Goal: Information Seeking & Learning: Find specific page/section

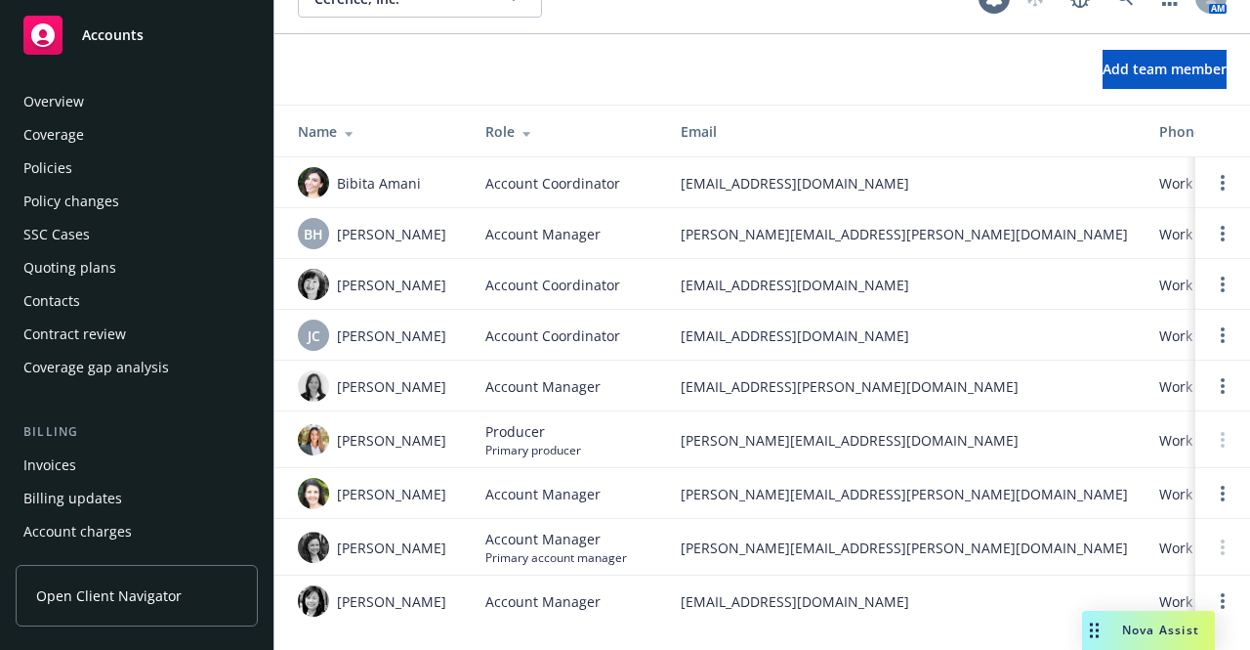
click at [39, 176] on div "Policies" at bounding box center [47, 167] width 49 height 31
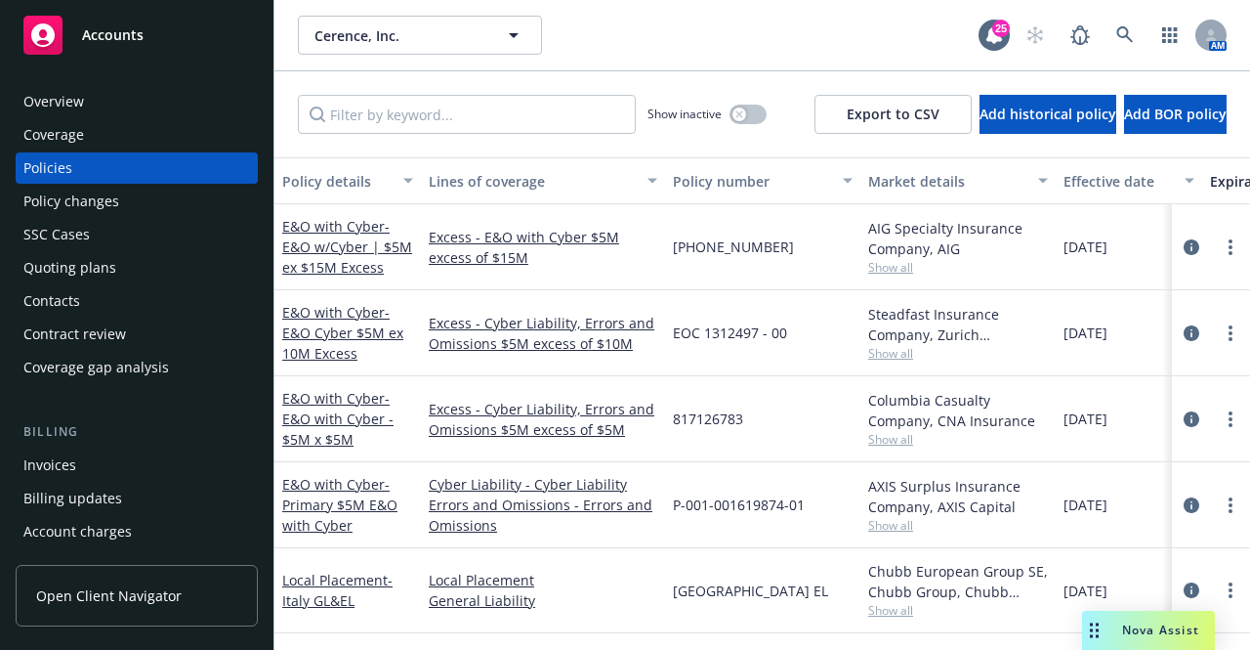
click at [61, 100] on div "Overview" at bounding box center [53, 101] width 61 height 31
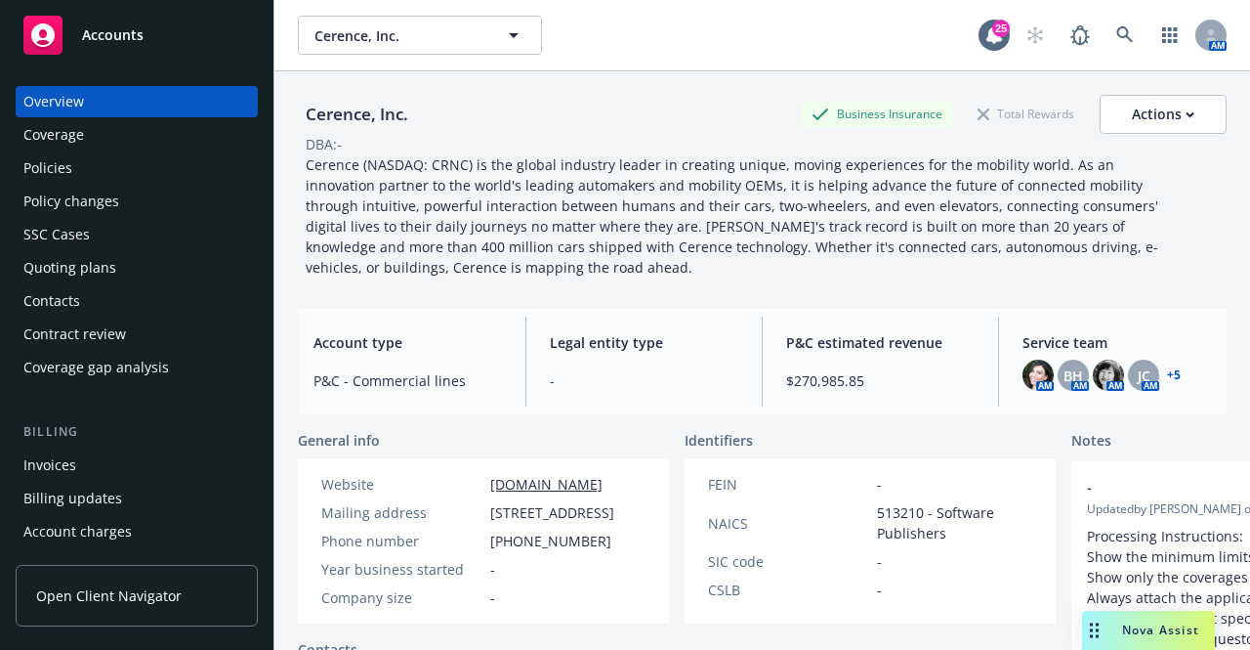
click at [50, 94] on div "Overview" at bounding box center [53, 101] width 61 height 31
click at [1117, 30] on icon at bounding box center [1126, 35] width 18 height 18
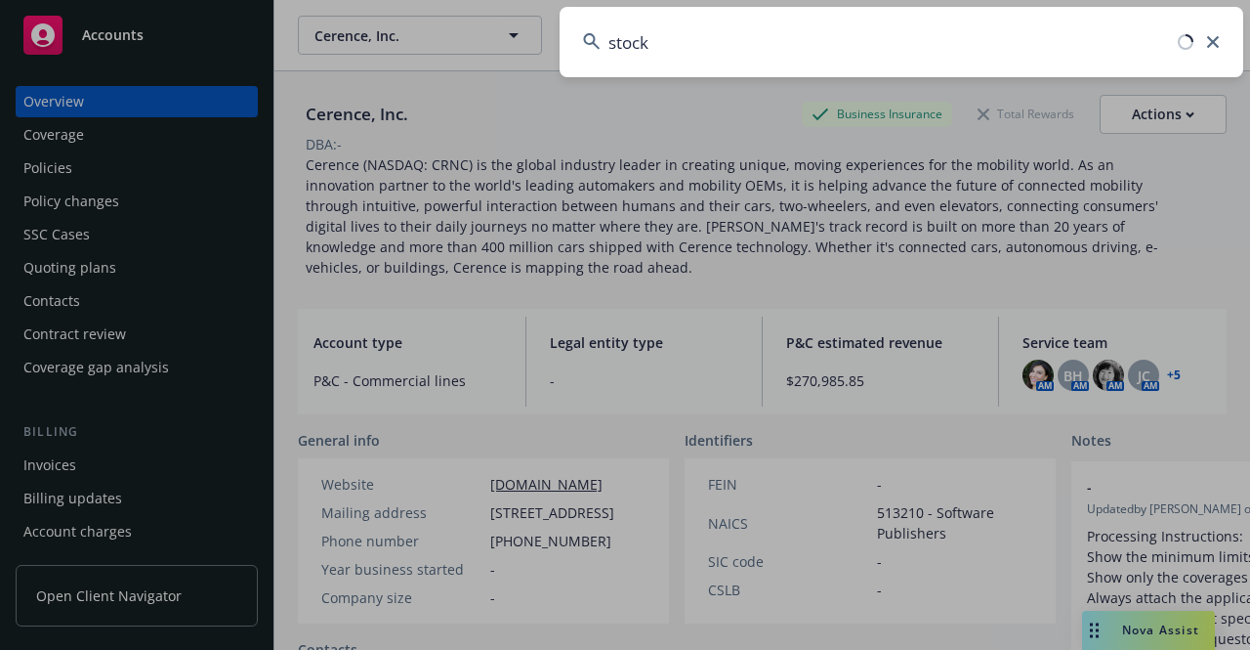
type input "stockx"
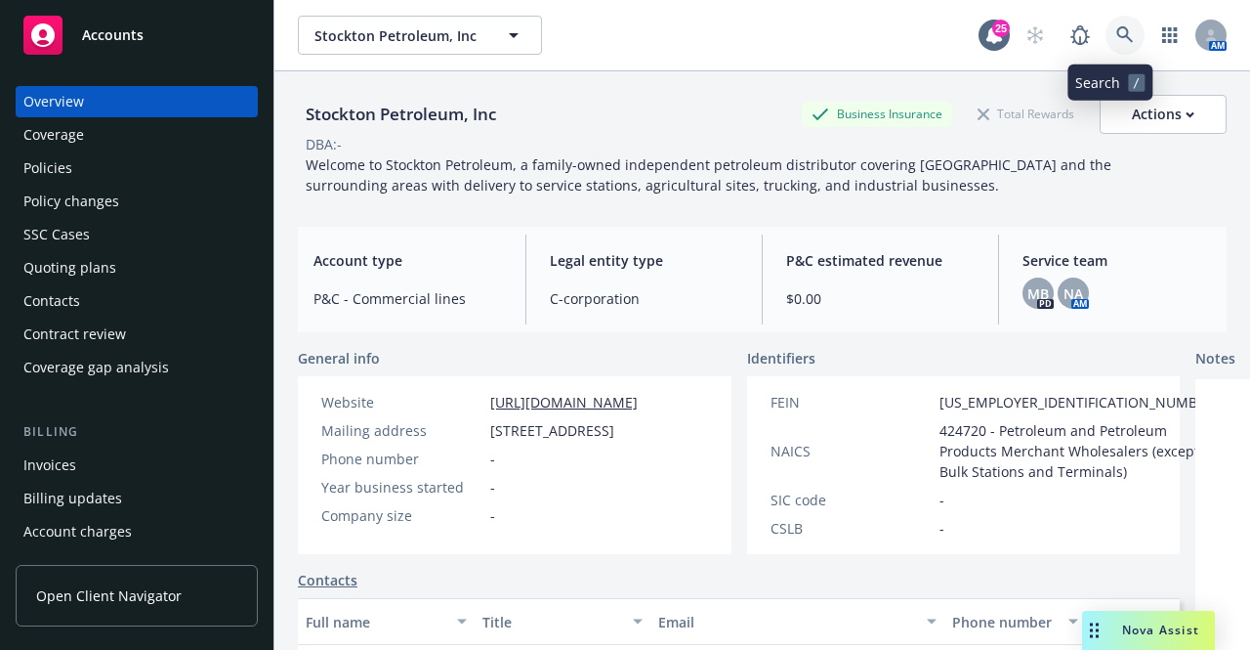
click at [1117, 30] on icon at bounding box center [1126, 35] width 18 height 18
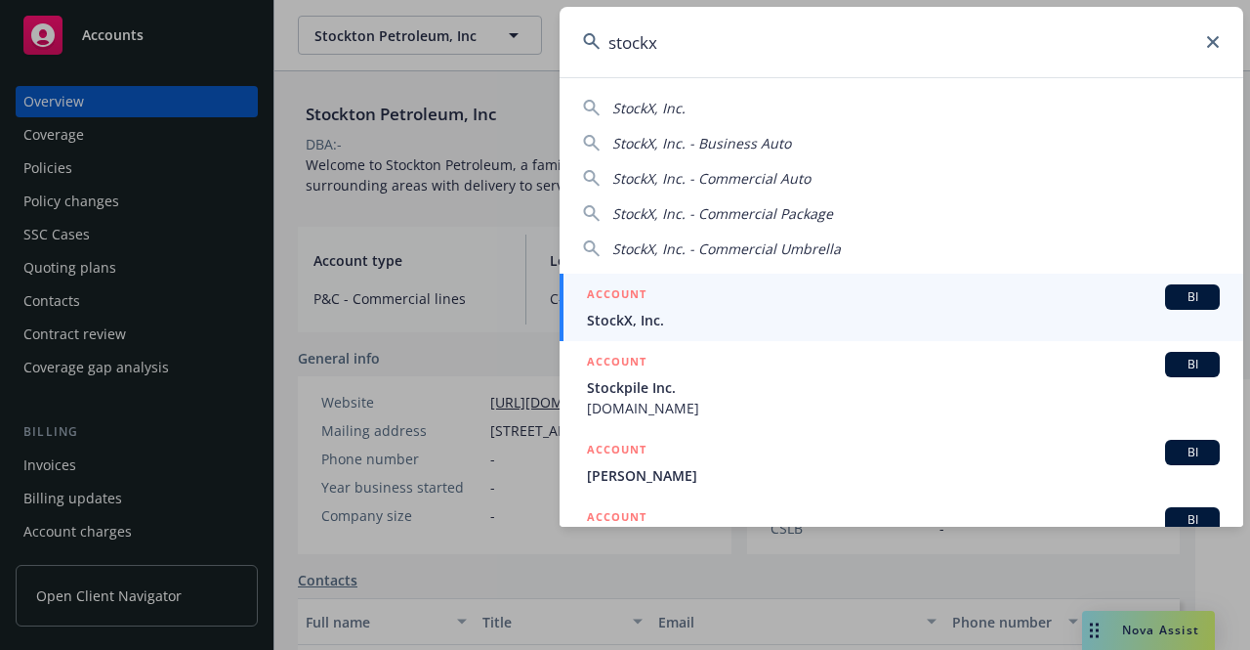
type input "stockx"
click at [684, 307] on div "ACCOUNT BI" at bounding box center [903, 296] width 633 height 25
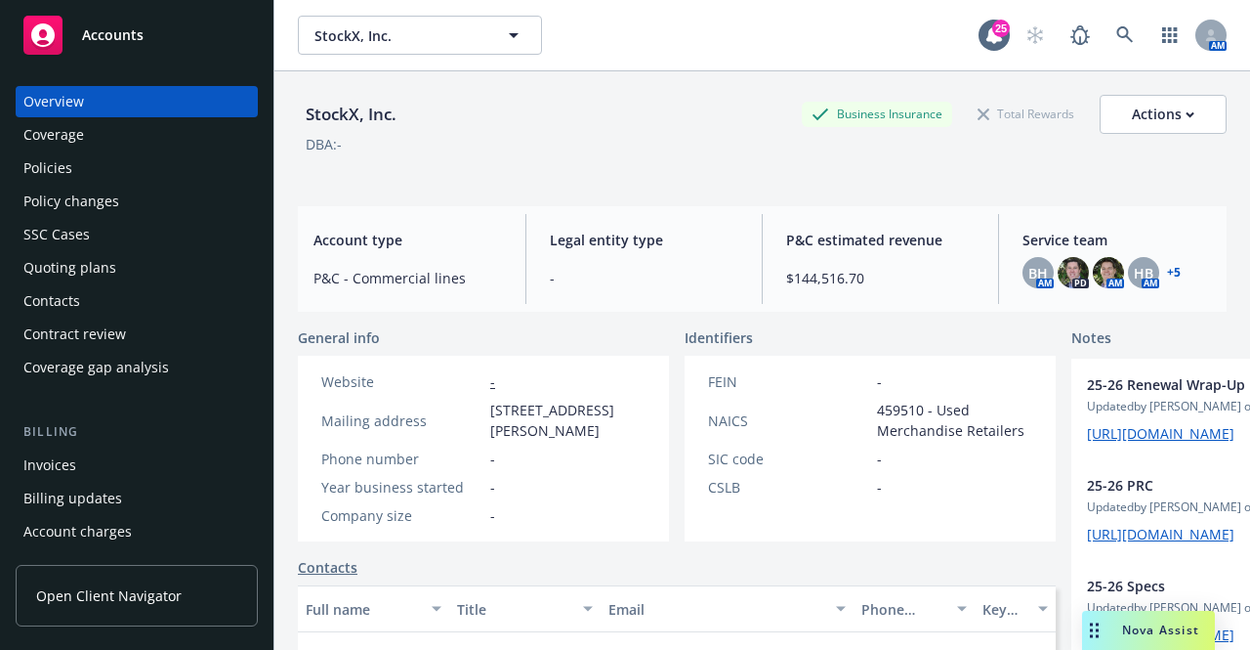
click at [49, 170] on div "Policies" at bounding box center [47, 167] width 49 height 31
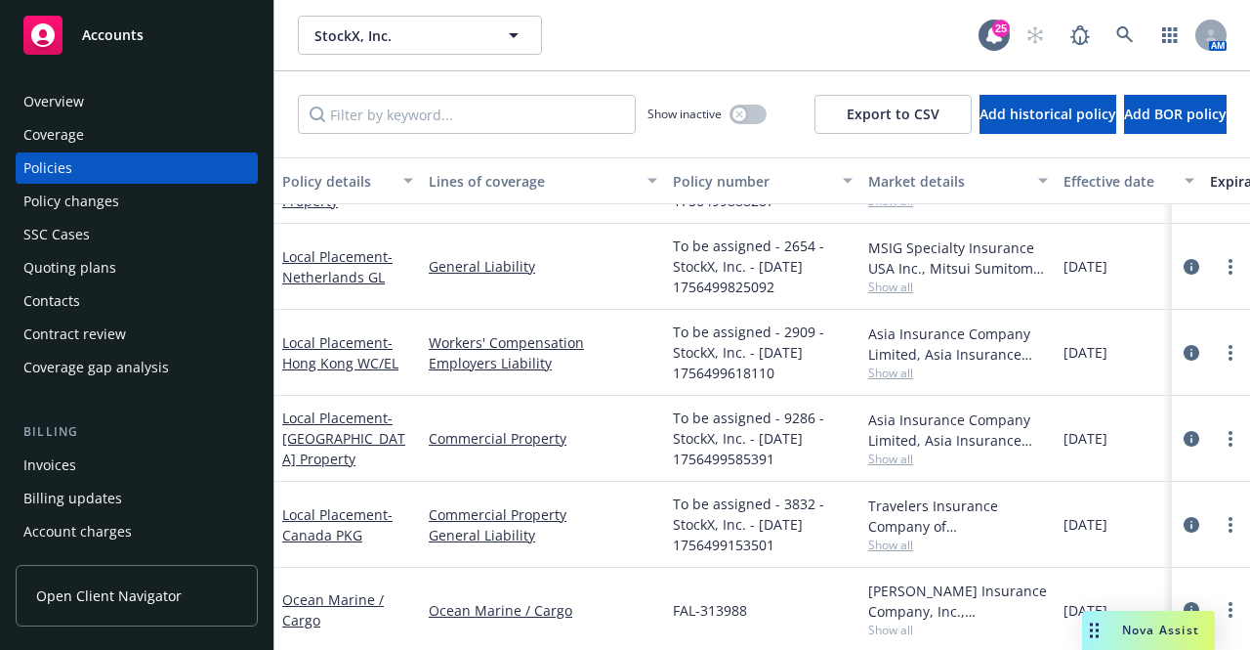
scroll to position [684, 0]
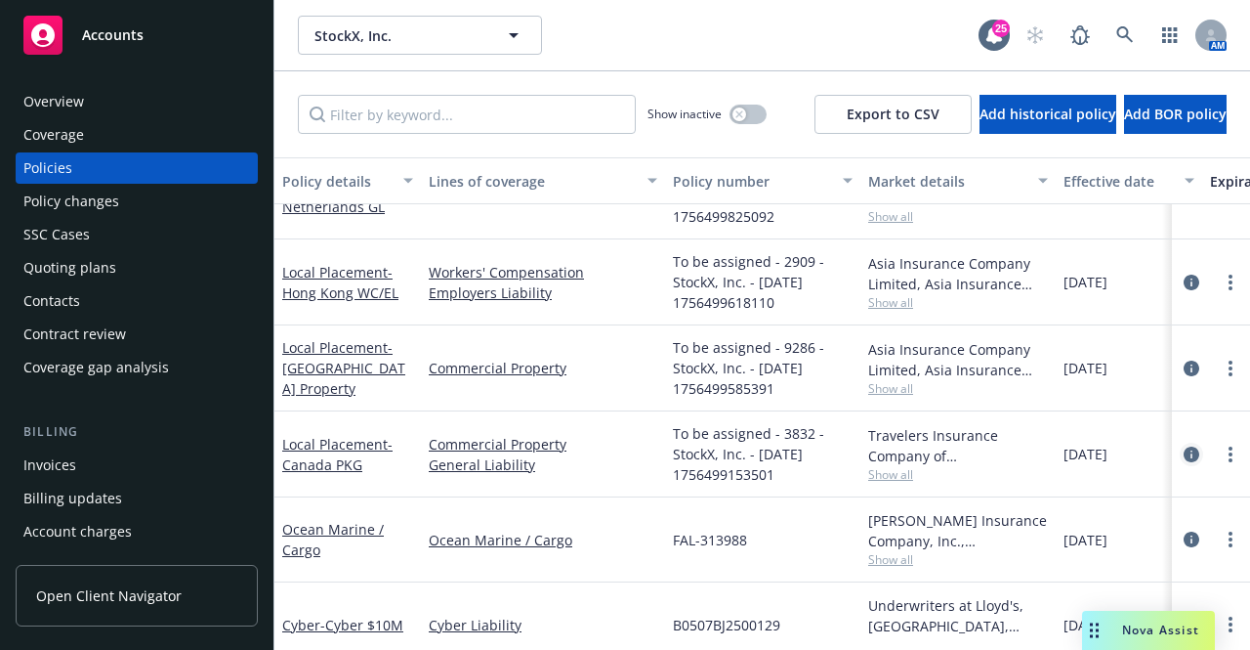
click at [1184, 450] on icon "circleInformation" at bounding box center [1192, 454] width 16 height 16
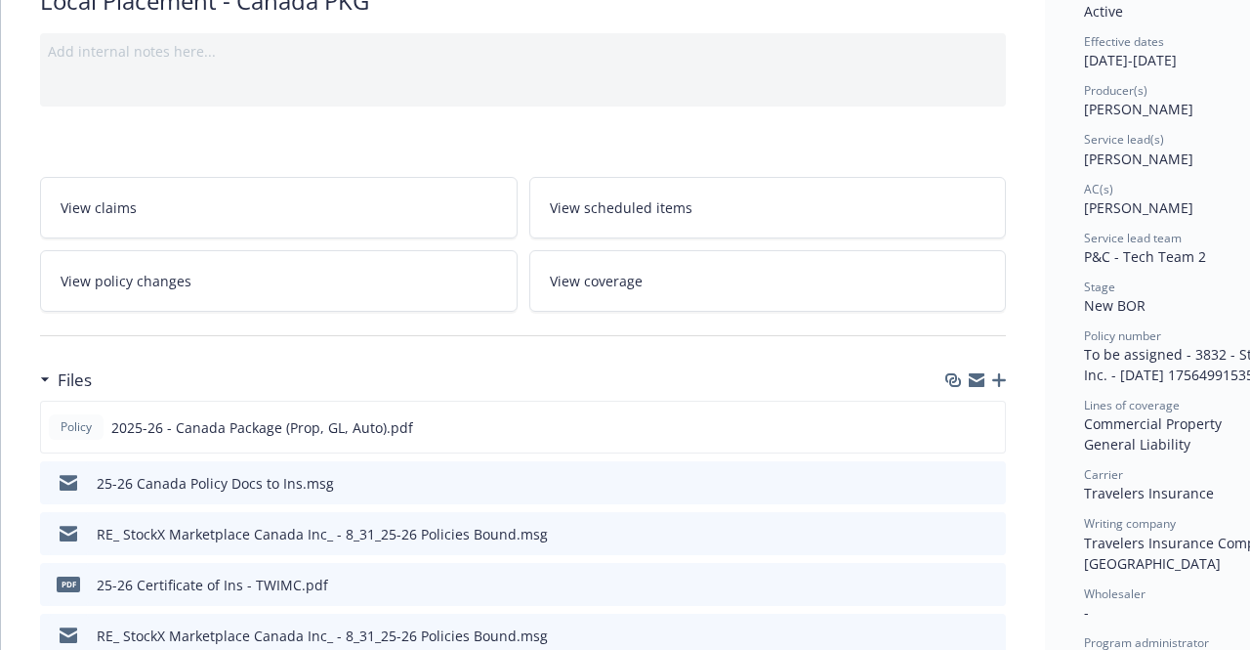
scroll to position [293, 0]
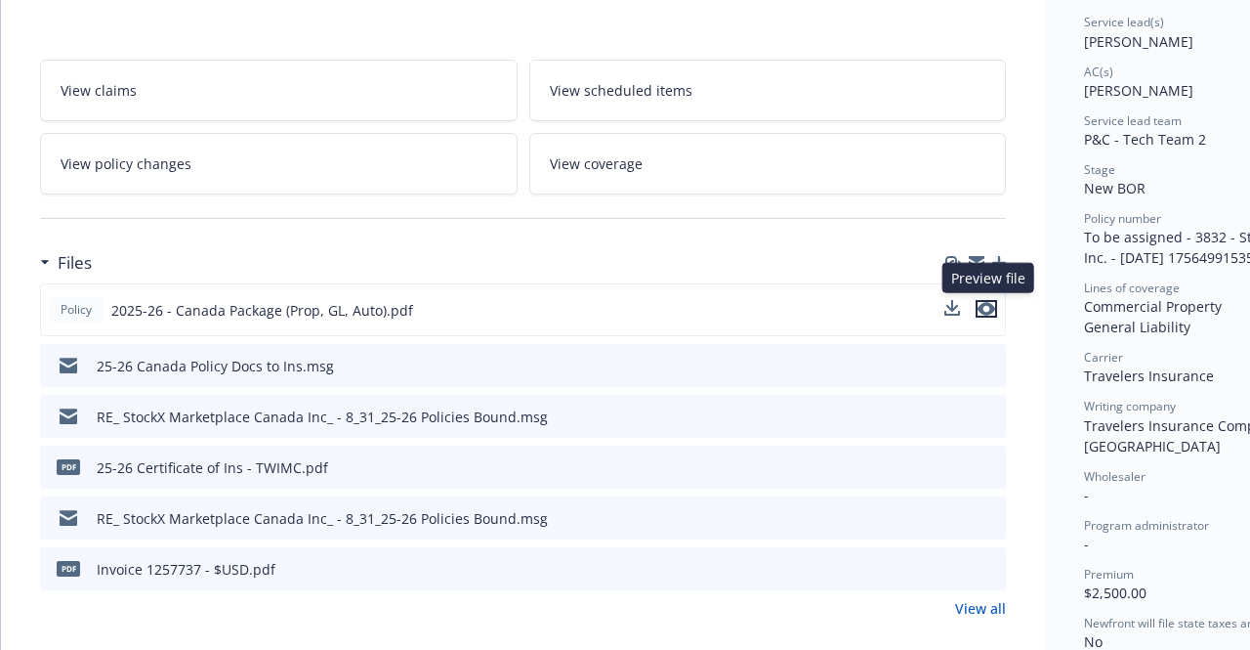
click at [988, 308] on icon "preview file" at bounding box center [987, 309] width 18 height 14
click at [293, 470] on div "25-26 Certificate of Ins - TWIMC.pdf" at bounding box center [213, 467] width 232 height 21
click at [996, 463] on icon "preview file" at bounding box center [988, 466] width 18 height 14
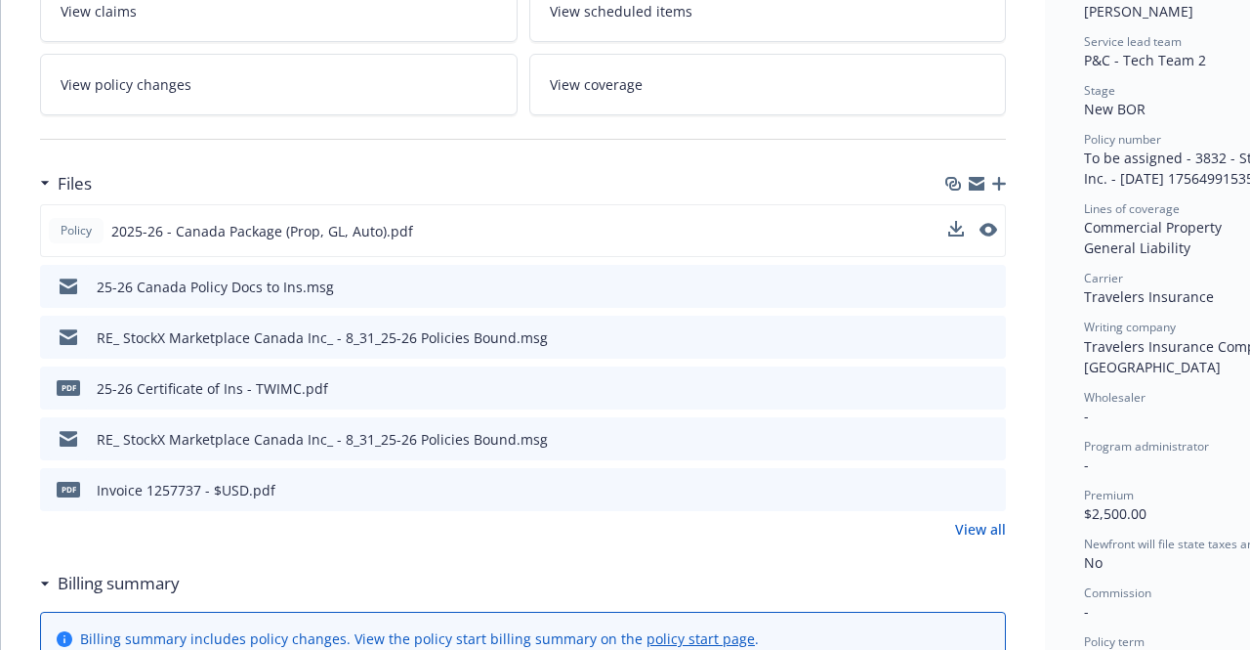
scroll to position [391, 0]
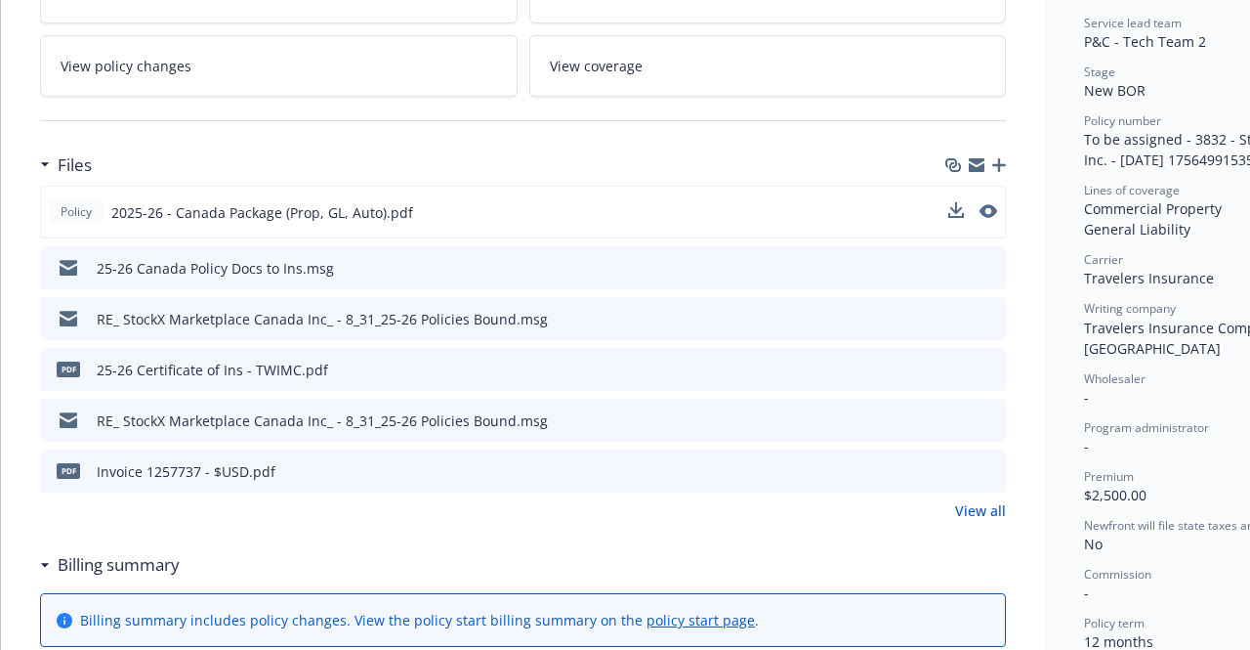
click at [975, 511] on link "View all" at bounding box center [980, 510] width 51 height 21
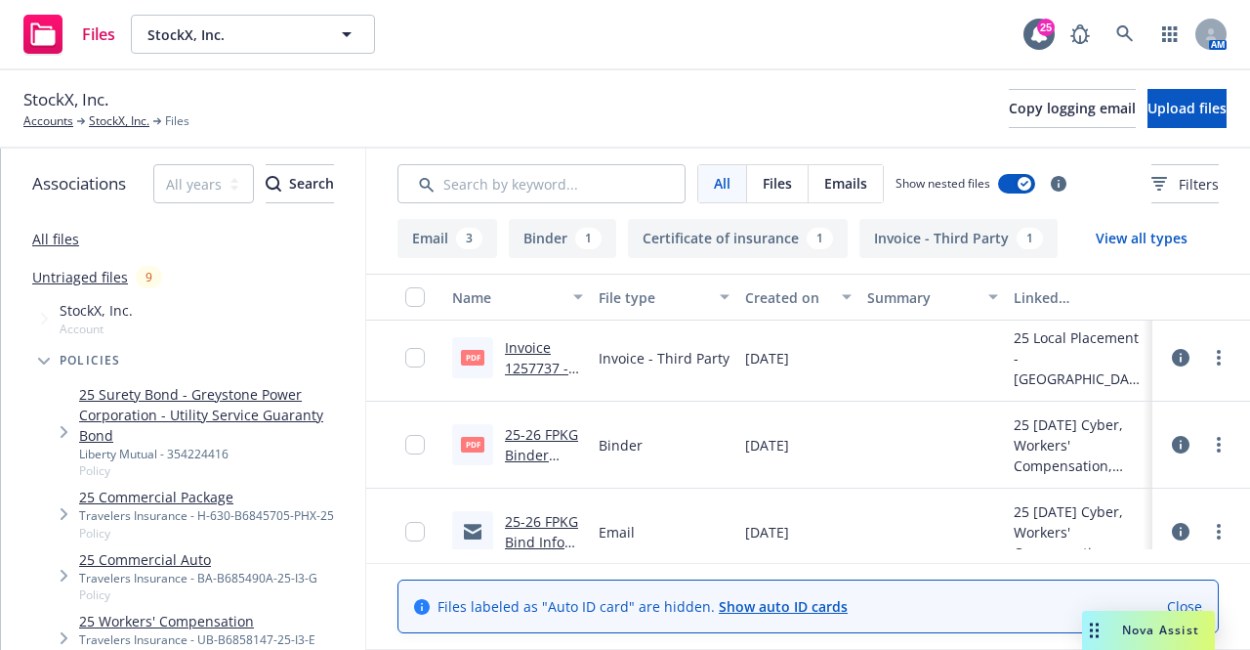
scroll to position [461, 0]
